Goal: Task Accomplishment & Management: Use online tool/utility

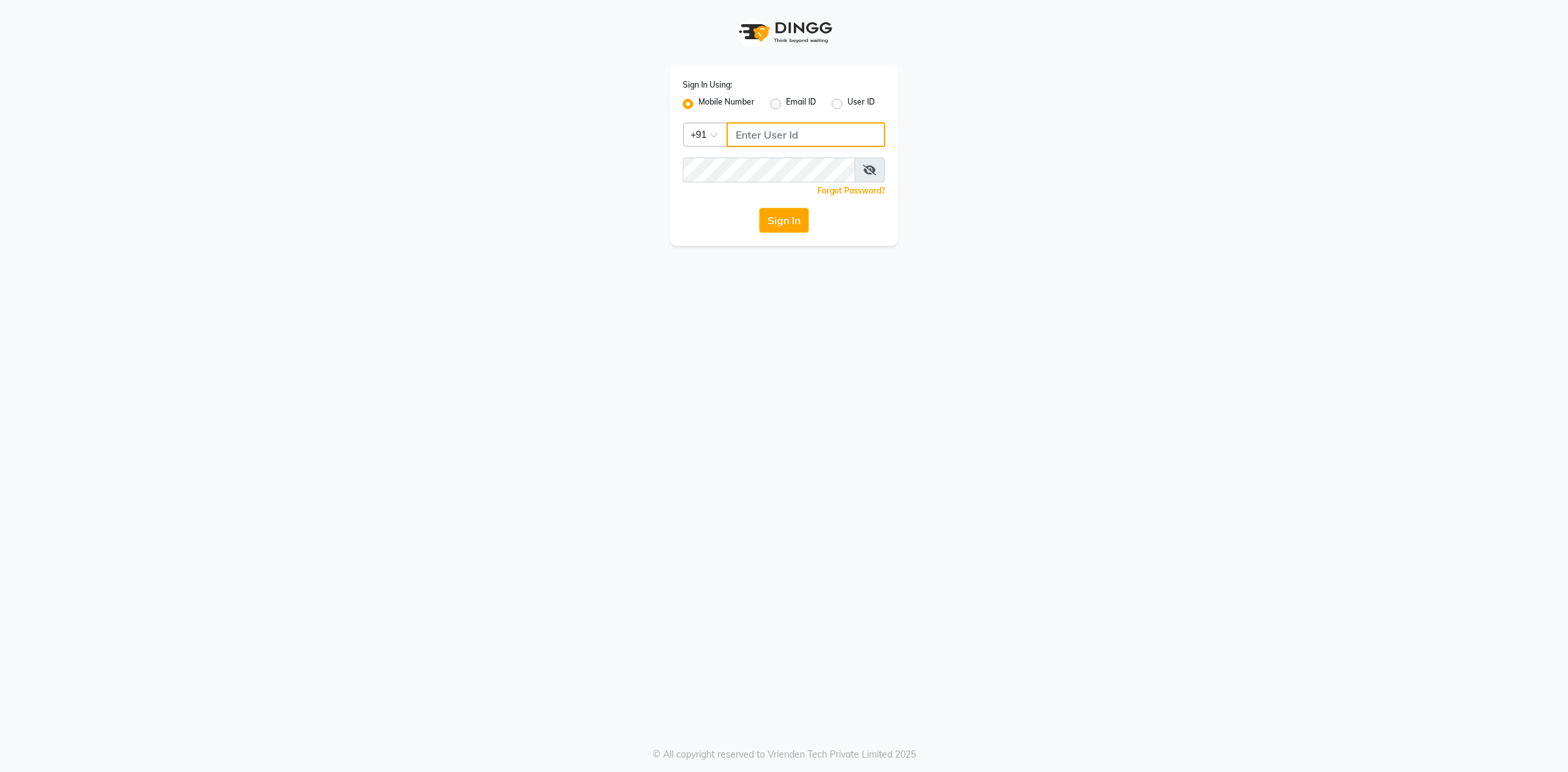
click at [767, 135] on input "Username" at bounding box center [806, 135] width 158 height 25
type input "8130700721"
click at [759, 208] on button "Sign In" at bounding box center [784, 220] width 49 height 25
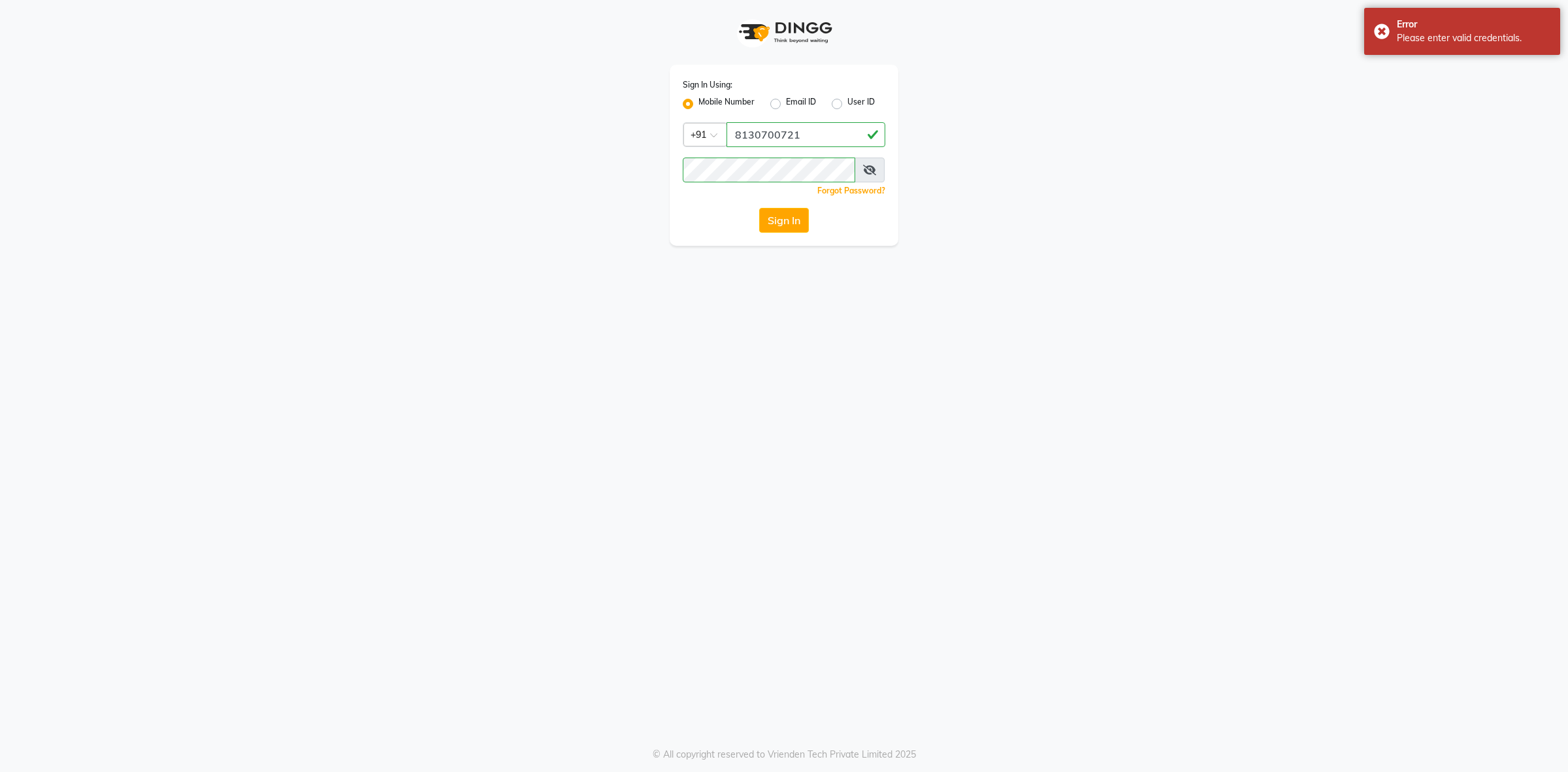
click at [874, 173] on icon at bounding box center [870, 170] width 13 height 10
click at [782, 220] on button "Sign In" at bounding box center [784, 220] width 49 height 25
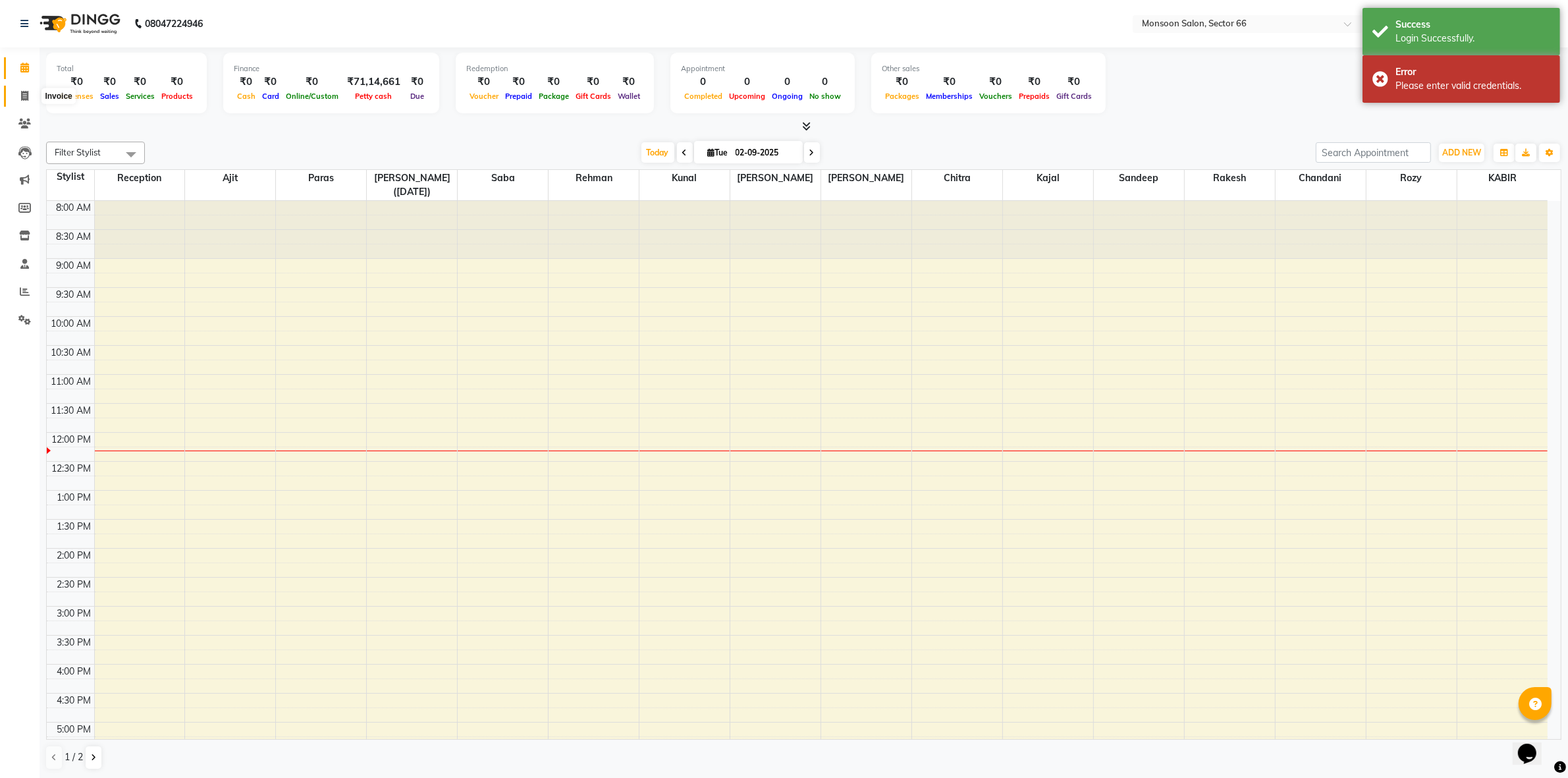
click at [25, 94] on icon at bounding box center [25, 95] width 7 height 10
select select "service"
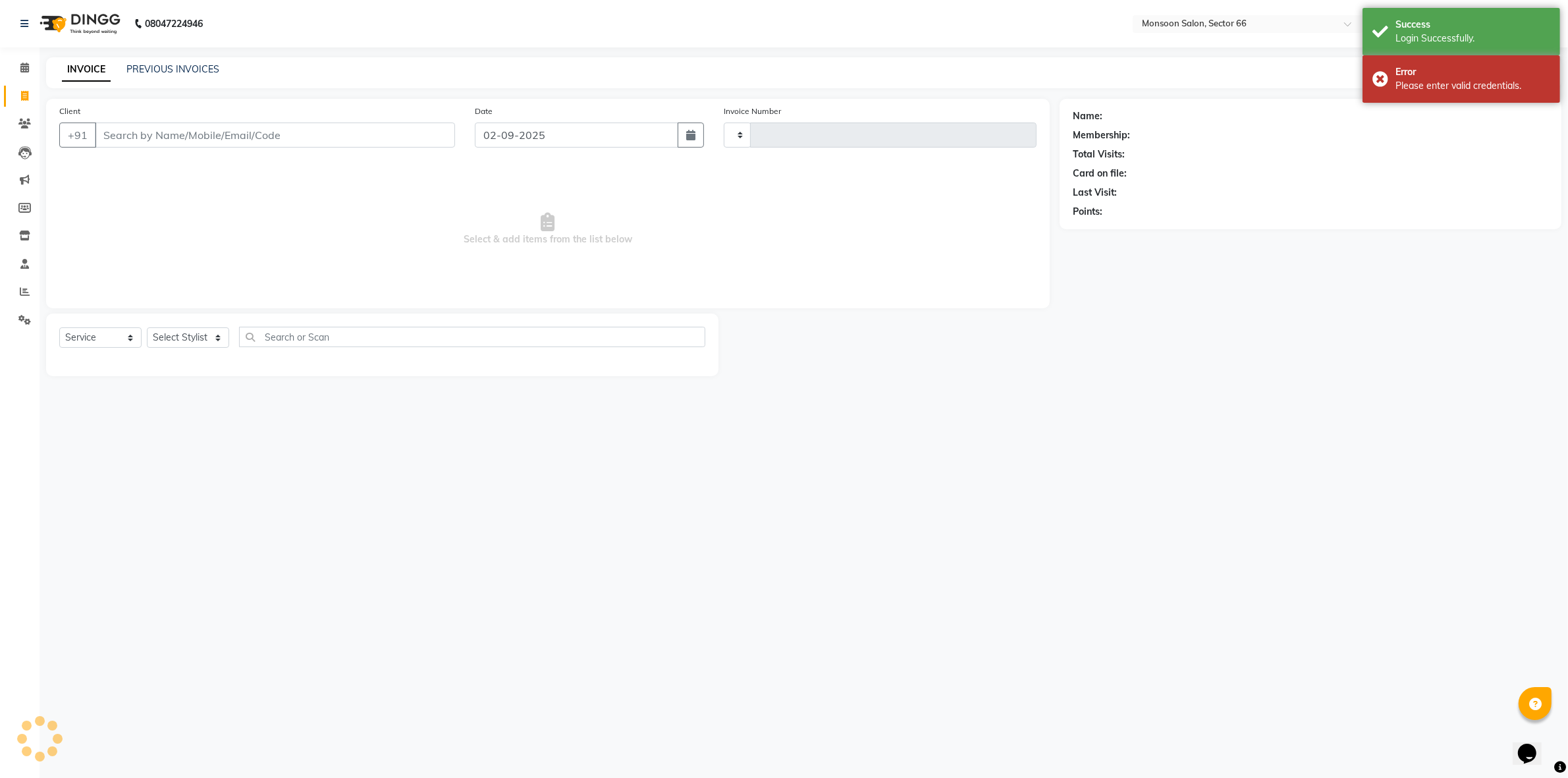
type input "1191"
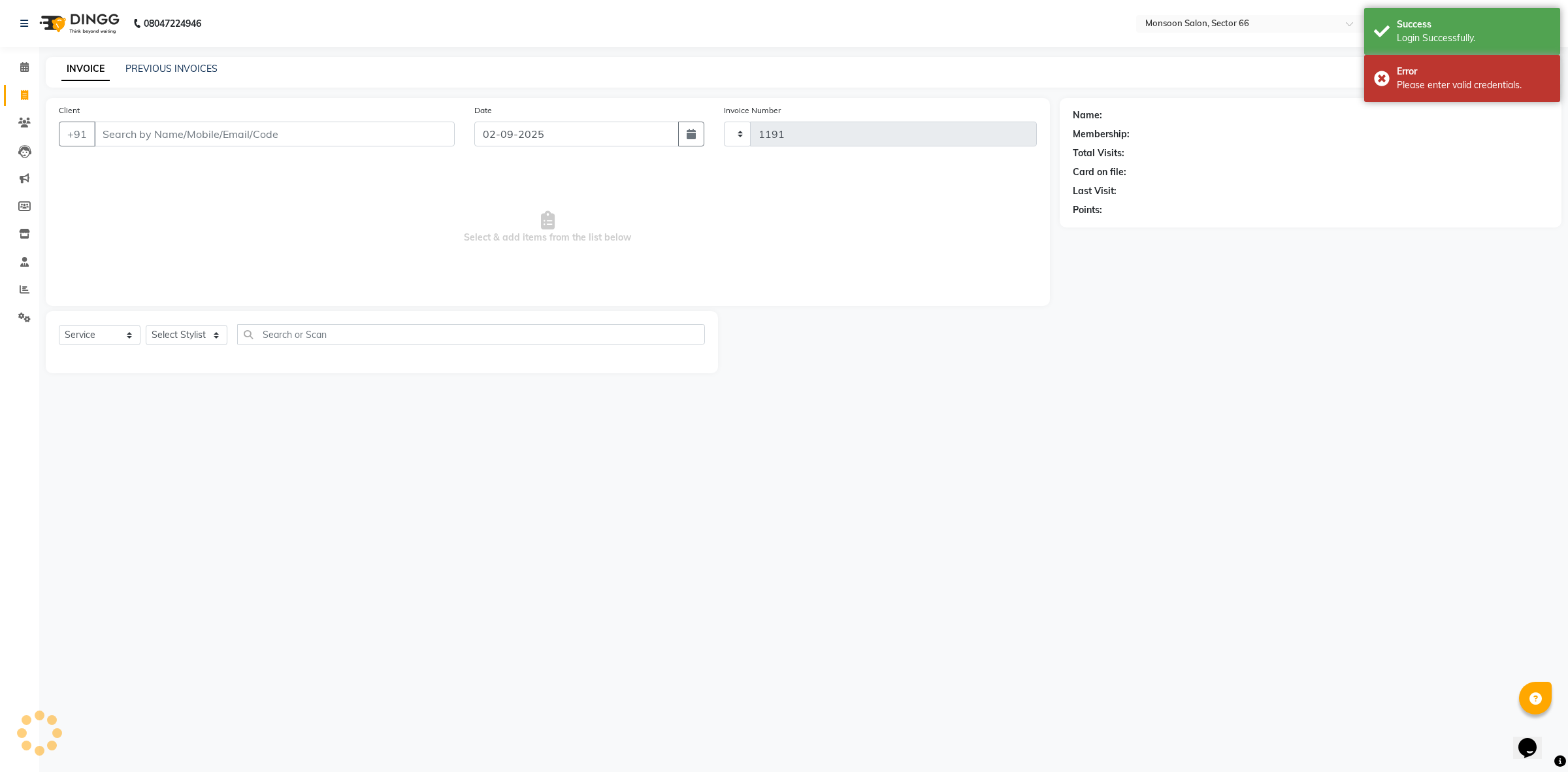
select select "3741"
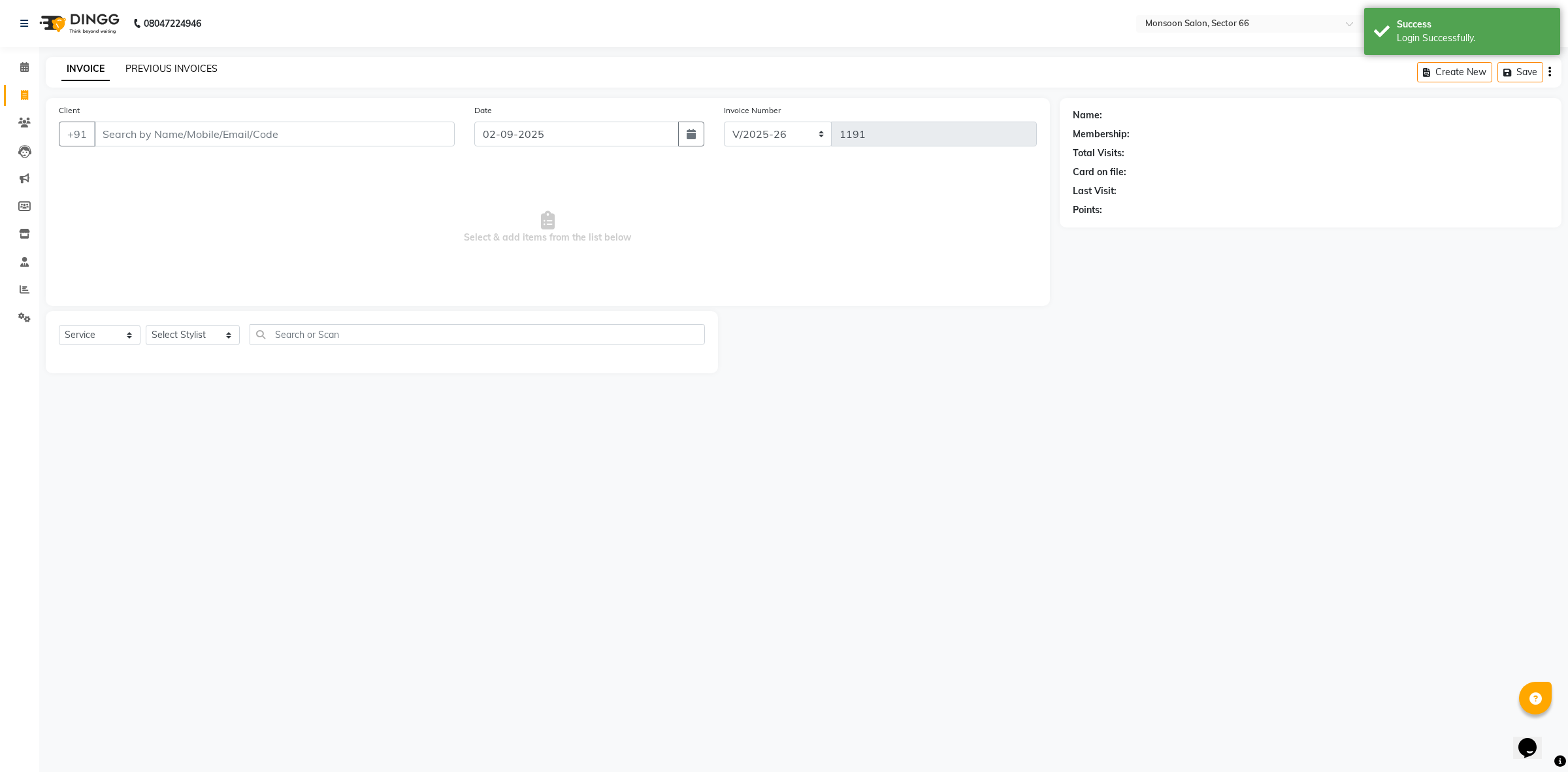
click at [192, 64] on link "PREVIOUS INVOICES" at bounding box center [171, 69] width 92 height 12
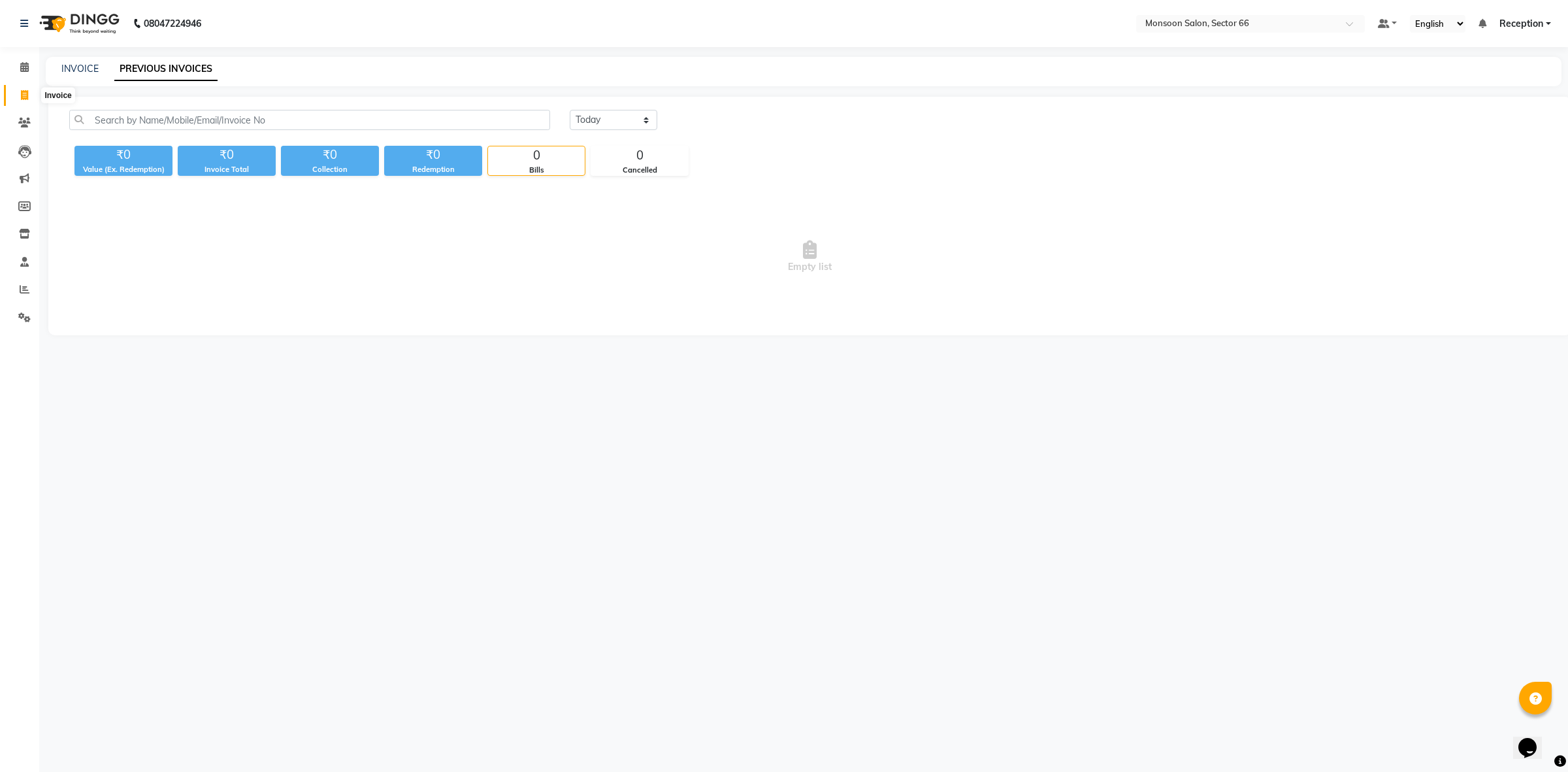
click at [27, 96] on icon at bounding box center [24, 94] width 7 height 10
select select "service"
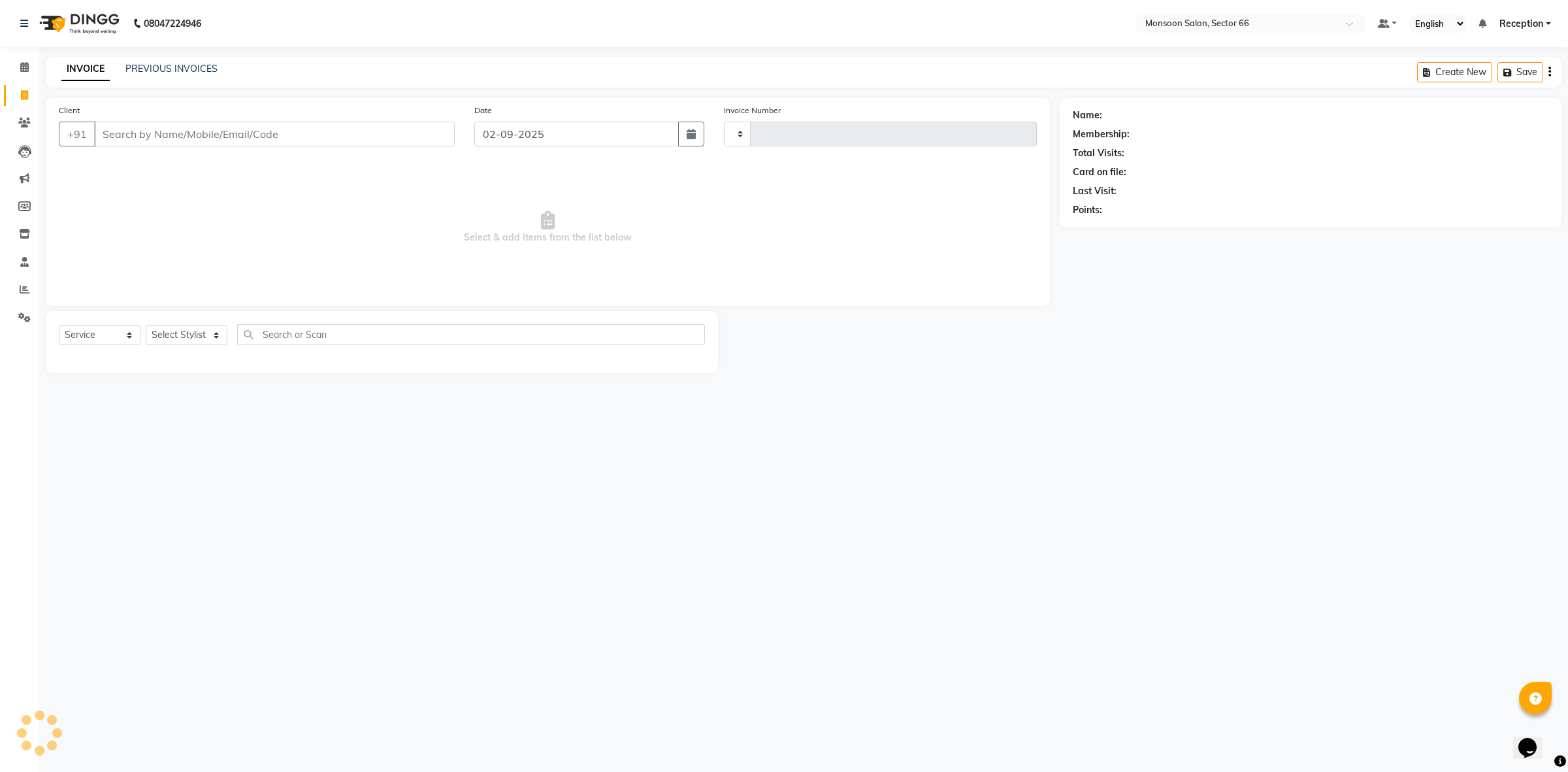
type input "1191"
select select "3741"
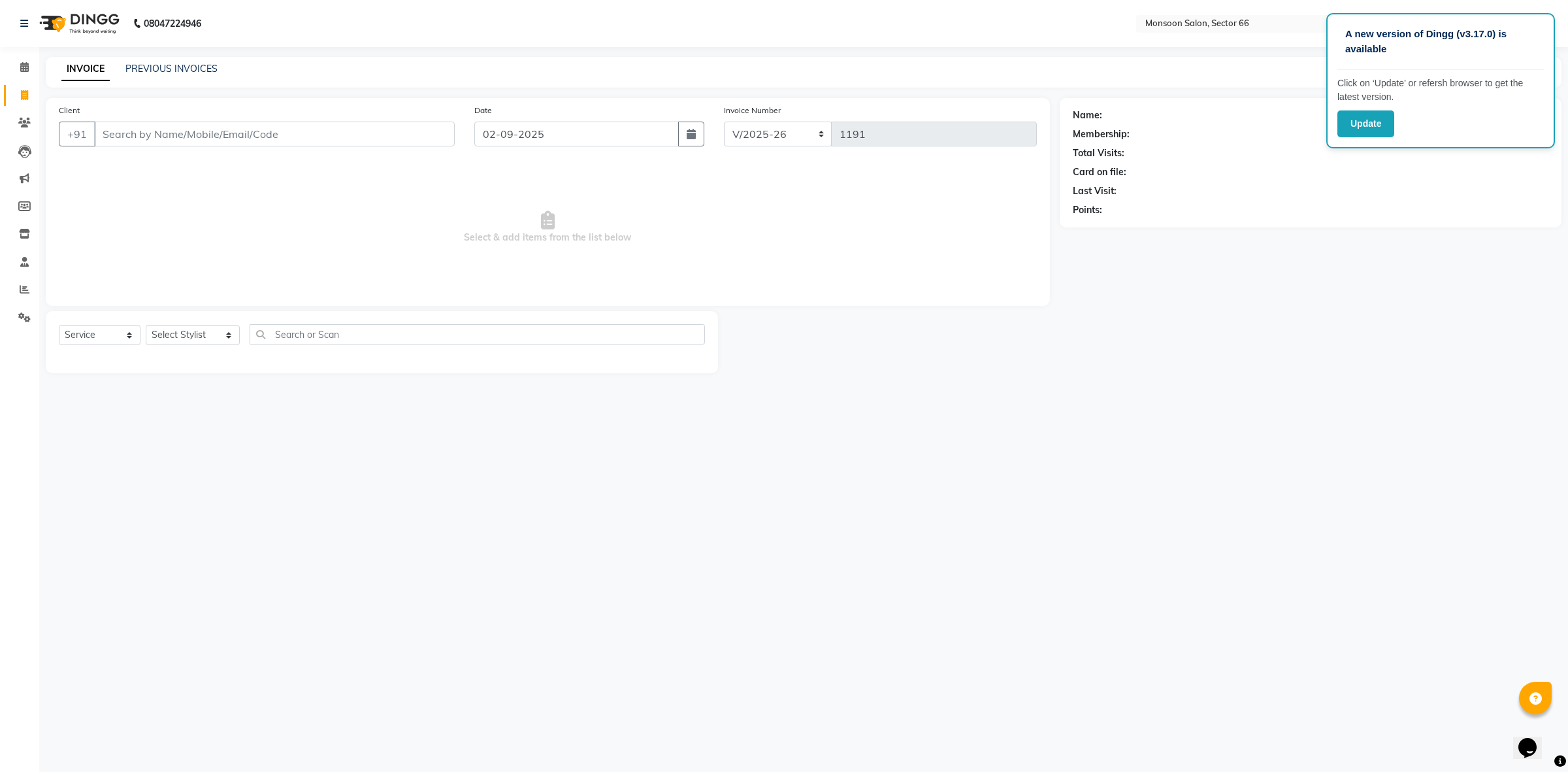
click at [175, 135] on input "Client" at bounding box center [274, 134] width 360 height 25
